Goal: Transaction & Acquisition: Purchase product/service

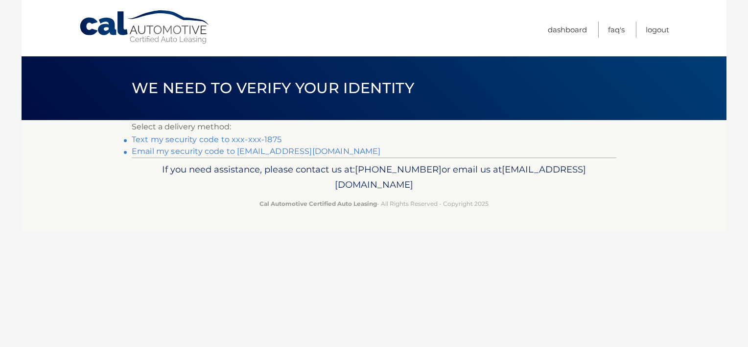
click at [249, 137] on link "Text my security code to xxx-xxx-1875" at bounding box center [207, 139] width 150 height 9
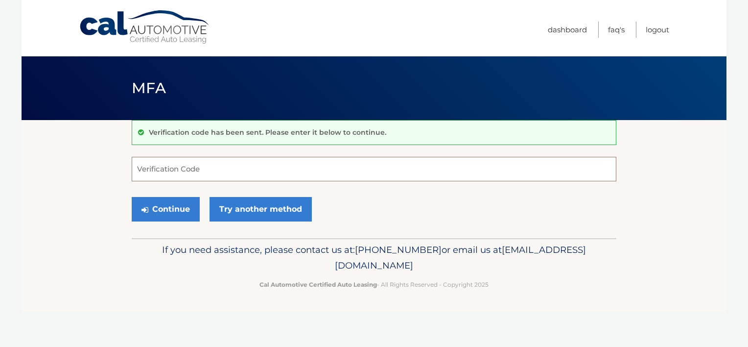
click at [224, 168] on input "Verification Code" at bounding box center [374, 169] width 485 height 24
type input "743128"
click at [132, 197] on button "Continue" at bounding box center [166, 209] width 68 height 24
click at [174, 215] on button "Continue" at bounding box center [166, 209] width 68 height 24
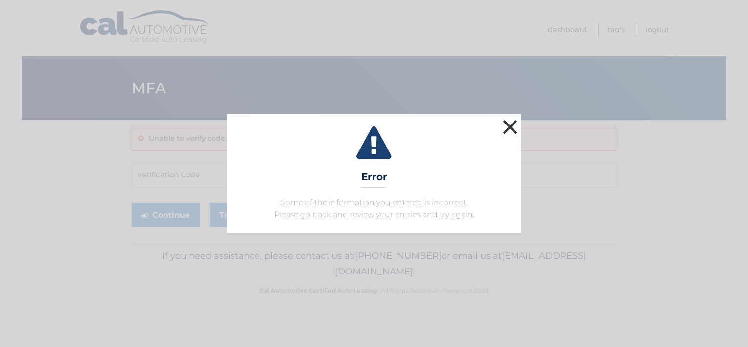
click at [507, 126] on button "×" at bounding box center [510, 127] width 20 height 20
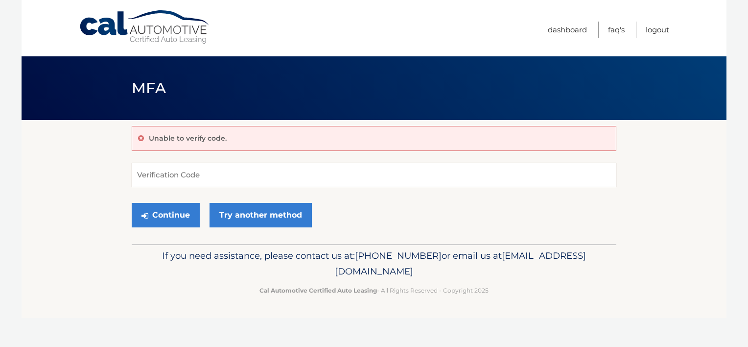
click at [214, 167] on input "Verification Code" at bounding box center [374, 175] width 485 height 24
type input "743128"
drag, startPoint x: 151, startPoint y: 229, endPoint x: 163, endPoint y: 223, distance: 13.4
click at [163, 223] on div "Continue Try another method" at bounding box center [374, 215] width 485 height 33
drag, startPoint x: 163, startPoint y: 223, endPoint x: 159, endPoint y: 218, distance: 6.3
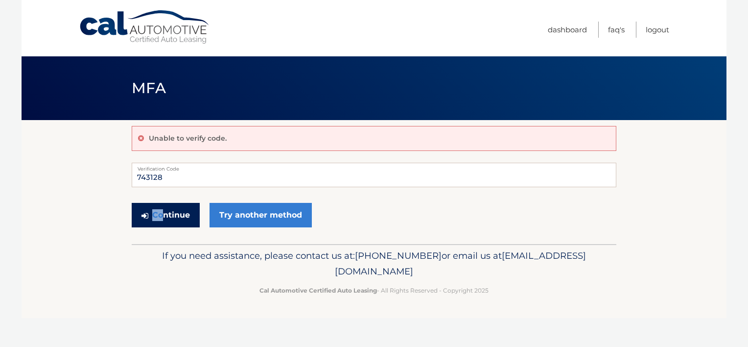
click at [159, 219] on button "Continue" at bounding box center [166, 215] width 68 height 24
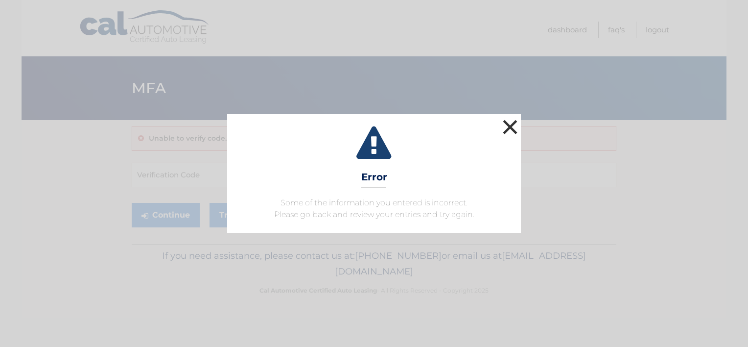
click at [507, 125] on button "×" at bounding box center [510, 127] width 20 height 20
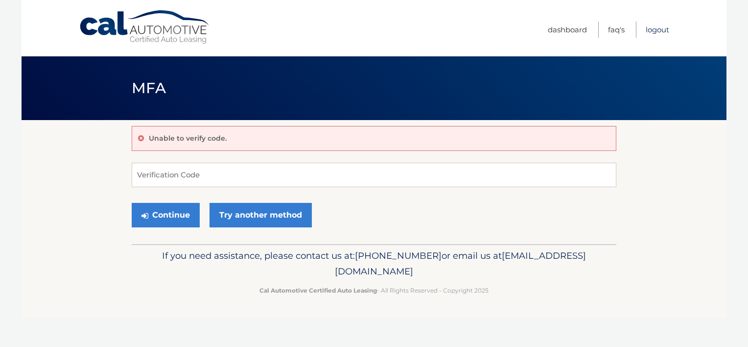
click at [652, 27] on link "Logout" at bounding box center [657, 30] width 23 height 16
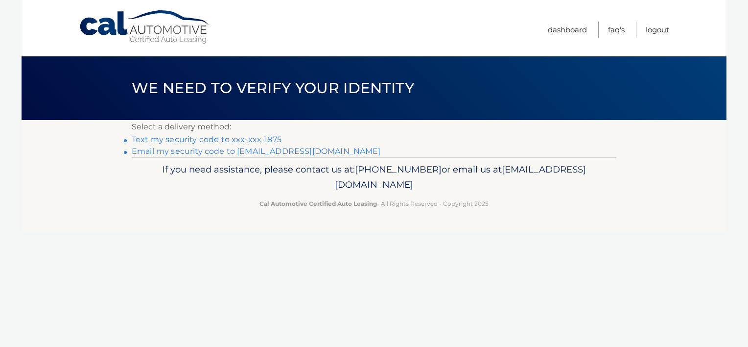
click at [171, 140] on link "Text my security code to xxx-xxx-1875" at bounding box center [207, 139] width 150 height 9
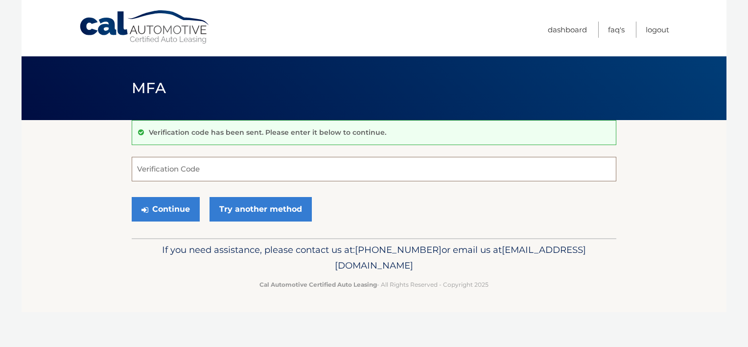
click at [166, 162] on input "Verification Code" at bounding box center [374, 169] width 485 height 24
type input "740107"
click at [186, 214] on button "Continue" at bounding box center [166, 209] width 68 height 24
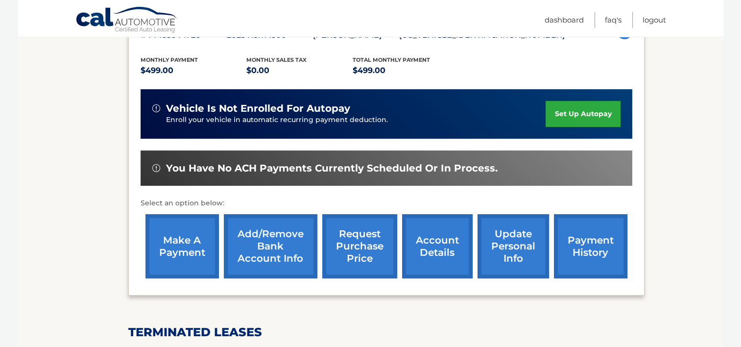
scroll to position [196, 0]
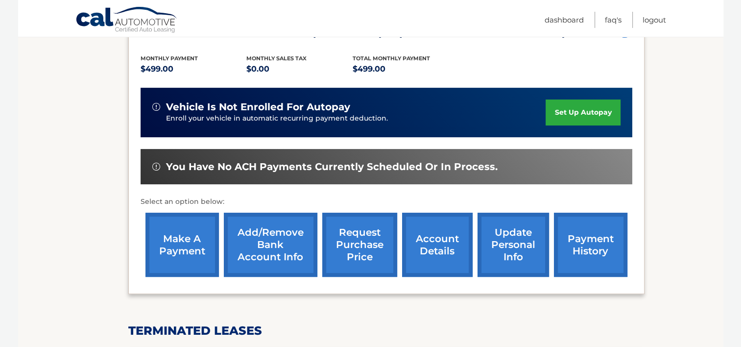
click at [199, 235] on link "make a payment" at bounding box center [181, 244] width 73 height 64
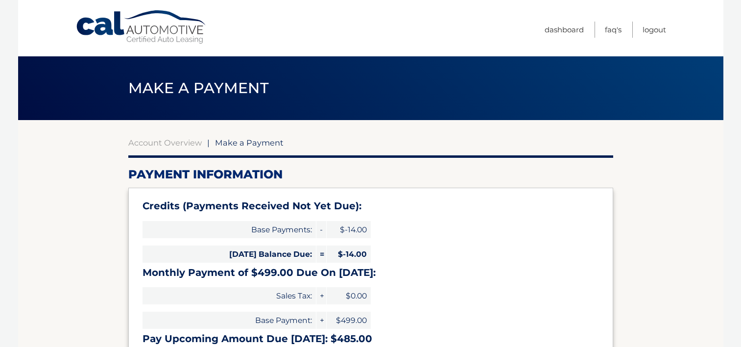
select select "ODU5MWNlODItMzdjMy00OTAxLWFjYTUtYTU5MDFiZDQ0ZTQz"
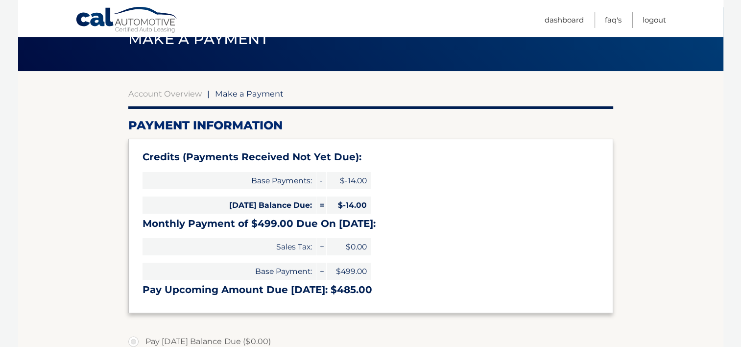
scroll to position [147, 0]
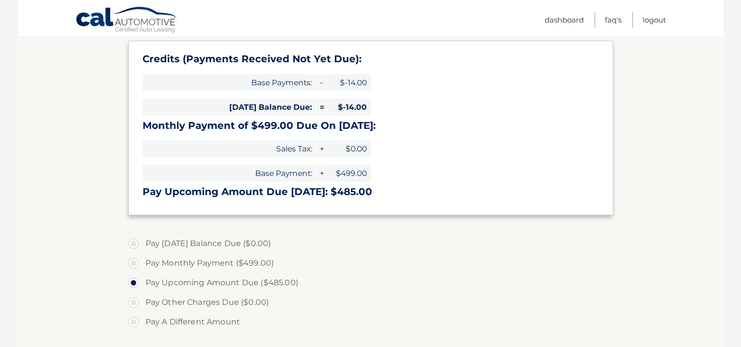
click at [134, 264] on label "Pay Monthly Payment ($499.00)" at bounding box center [370, 263] width 485 height 20
click at [134, 264] on input "Pay Monthly Payment ($499.00)" at bounding box center [137, 261] width 10 height 16
radio input "true"
type input "499.00"
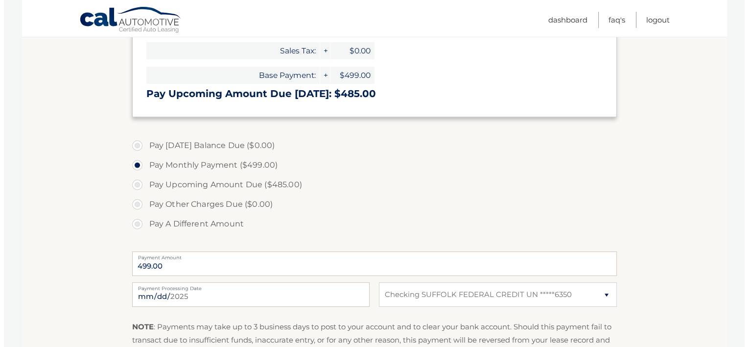
scroll to position [343, 0]
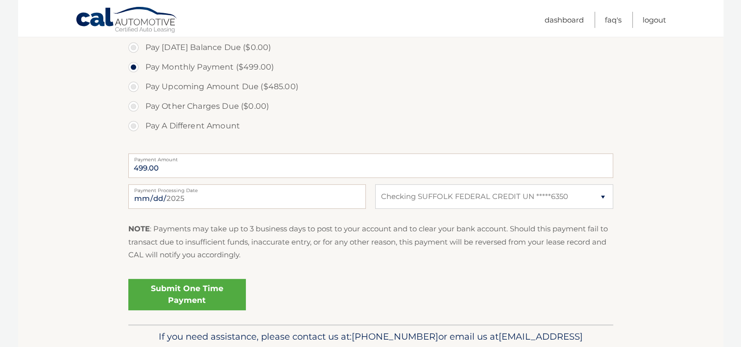
click at [218, 286] on link "Submit One Time Payment" at bounding box center [186, 294] width 117 height 31
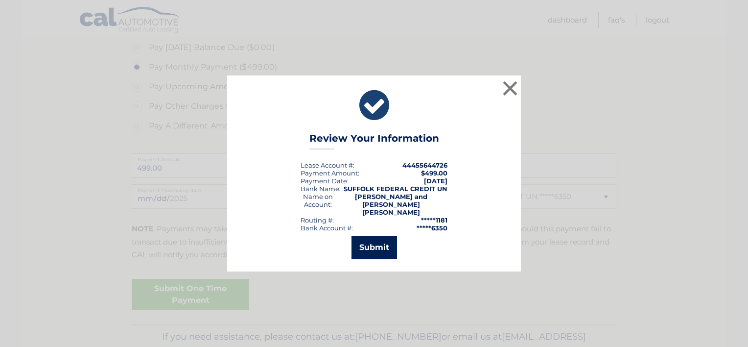
click at [372, 251] on button "Submit" at bounding box center [374, 246] width 46 height 23
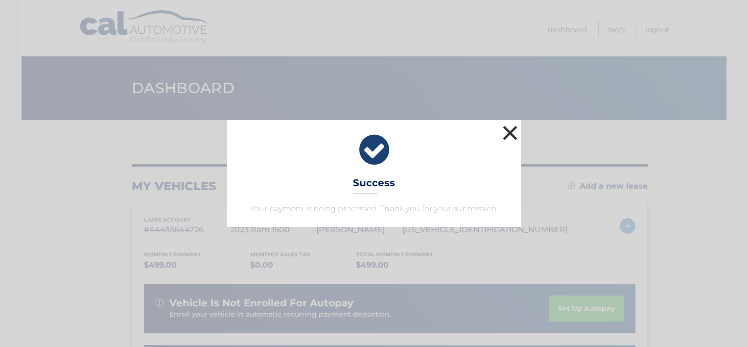
click at [513, 133] on button "×" at bounding box center [510, 133] width 20 height 20
